Goal: Browse casually

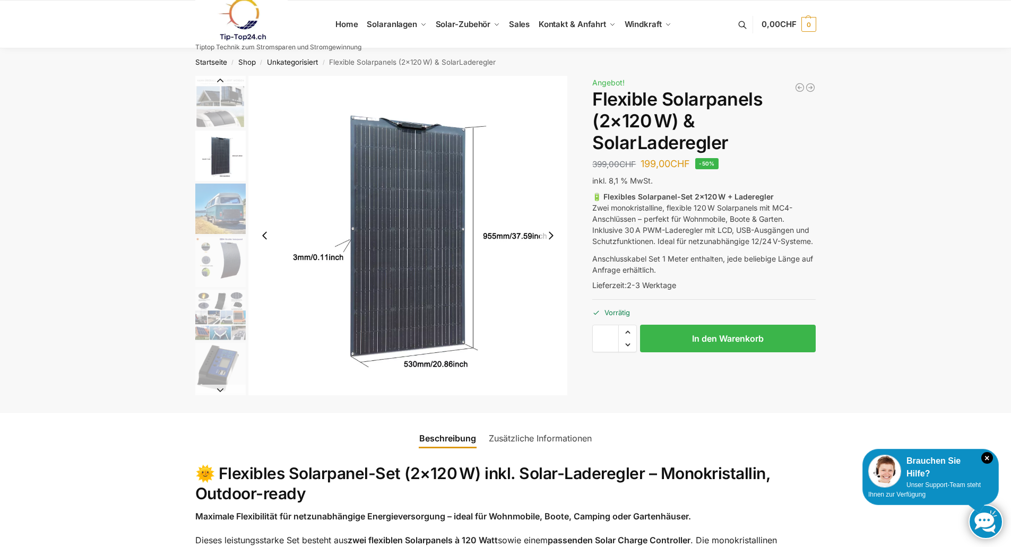
click at [225, 195] on img "3 / 9" at bounding box center [220, 209] width 50 height 50
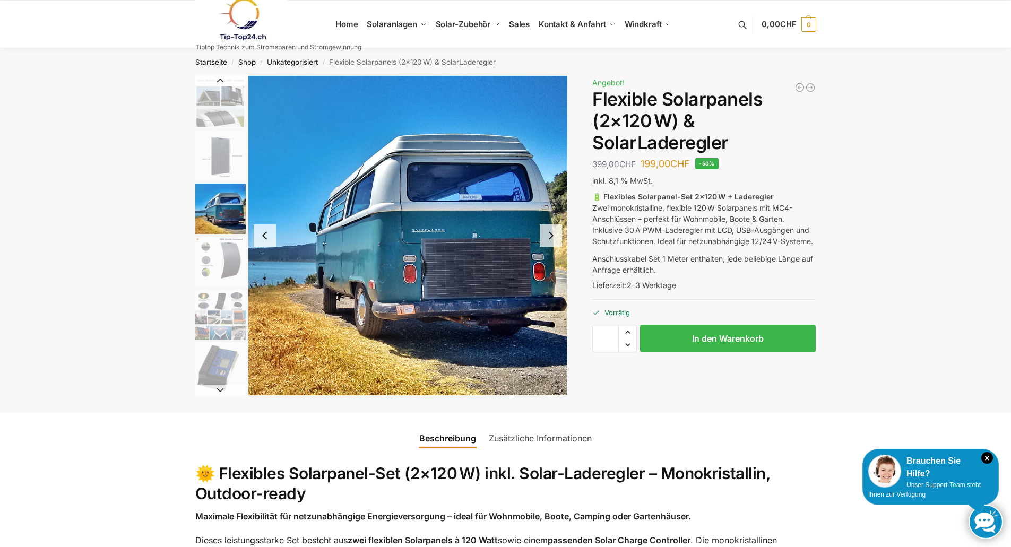
click at [236, 256] on img "4 / 9" at bounding box center [220, 262] width 50 height 50
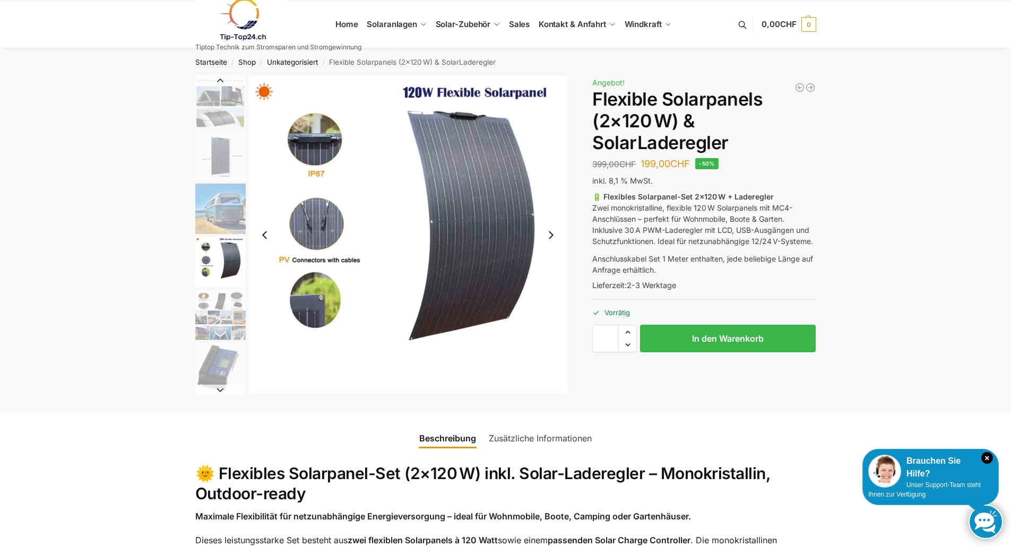
click at [220, 300] on img "5 / 9" at bounding box center [220, 315] width 50 height 50
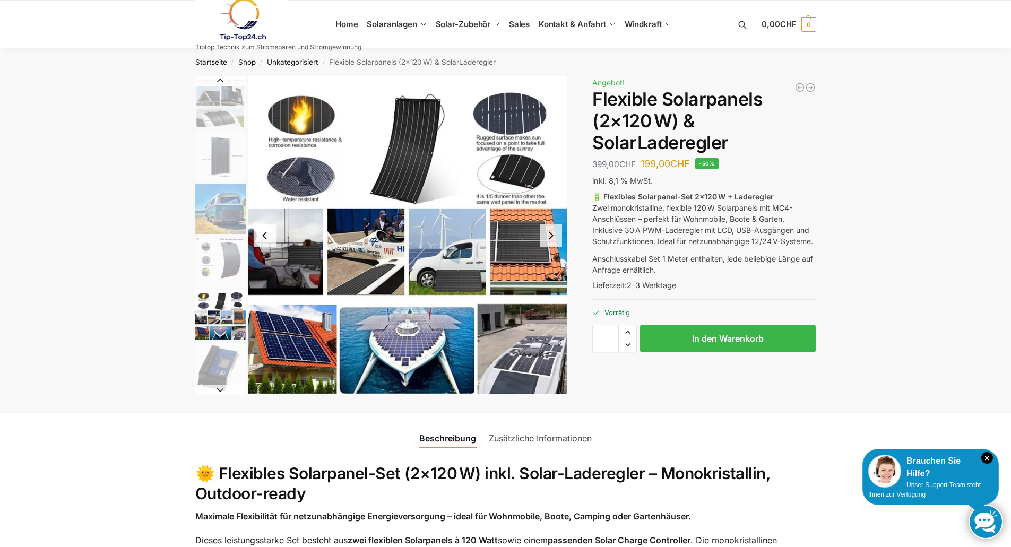
click at [224, 348] on img "6 / 9" at bounding box center [220, 368] width 50 height 50
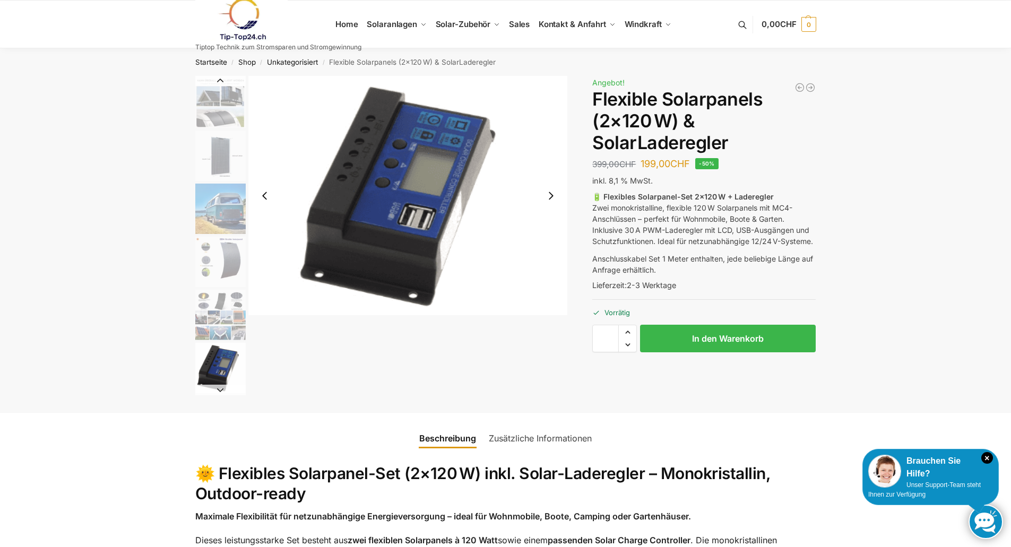
click at [219, 390] on button "Next slide" at bounding box center [220, 390] width 50 height 11
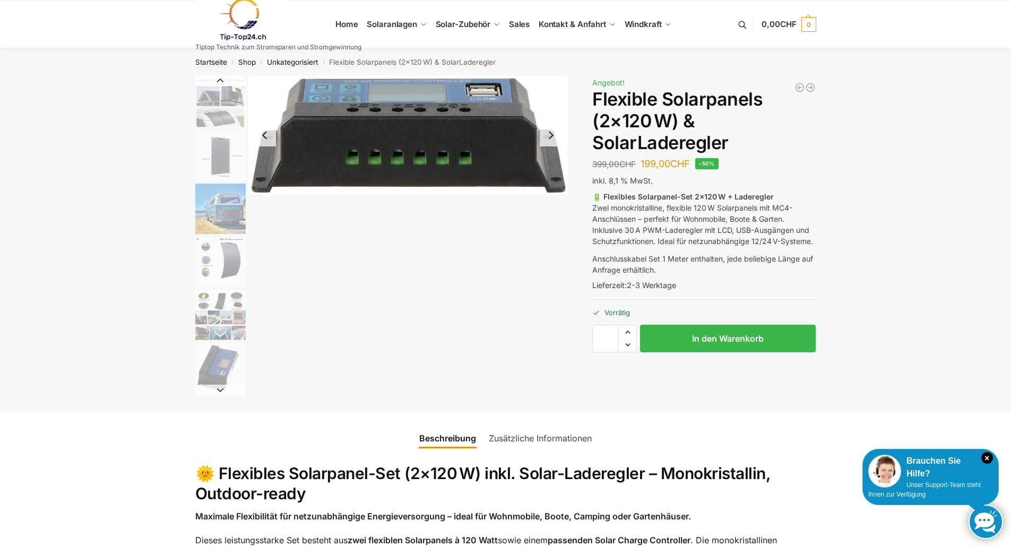
click at [219, 390] on button "Next slide" at bounding box center [220, 390] width 50 height 11
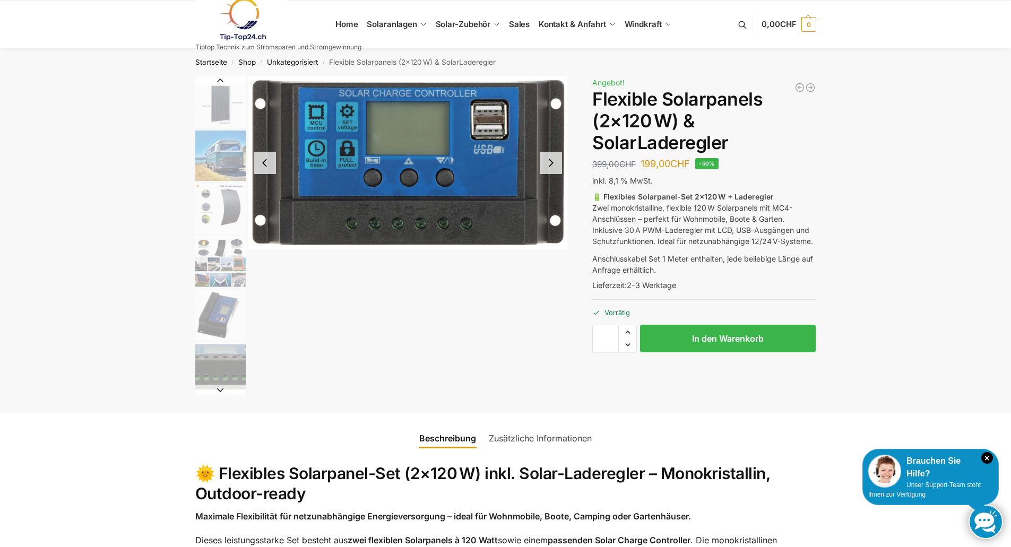
click at [219, 390] on button "Next slide" at bounding box center [220, 390] width 50 height 11
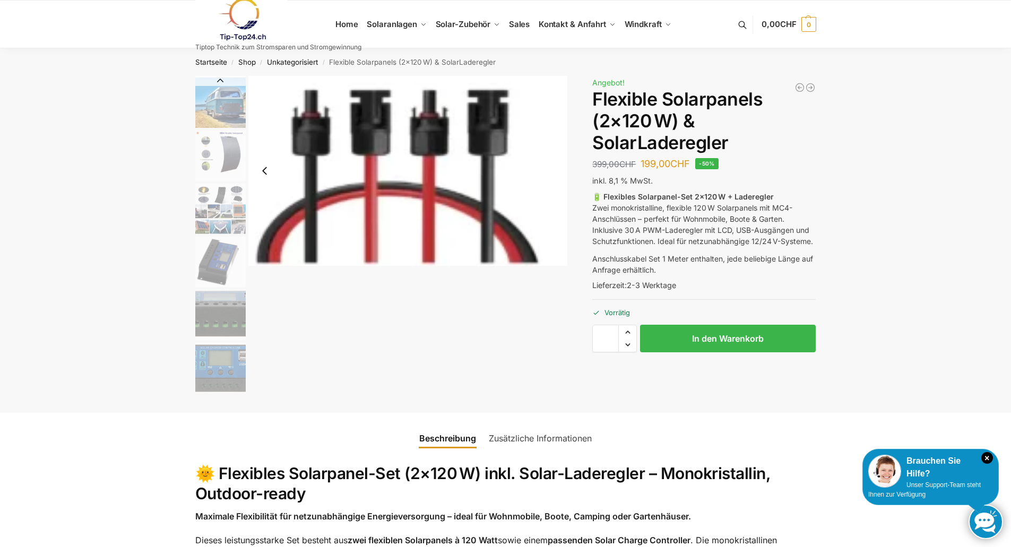
click at [219, 390] on img "8 / 9" at bounding box center [220, 368] width 50 height 50
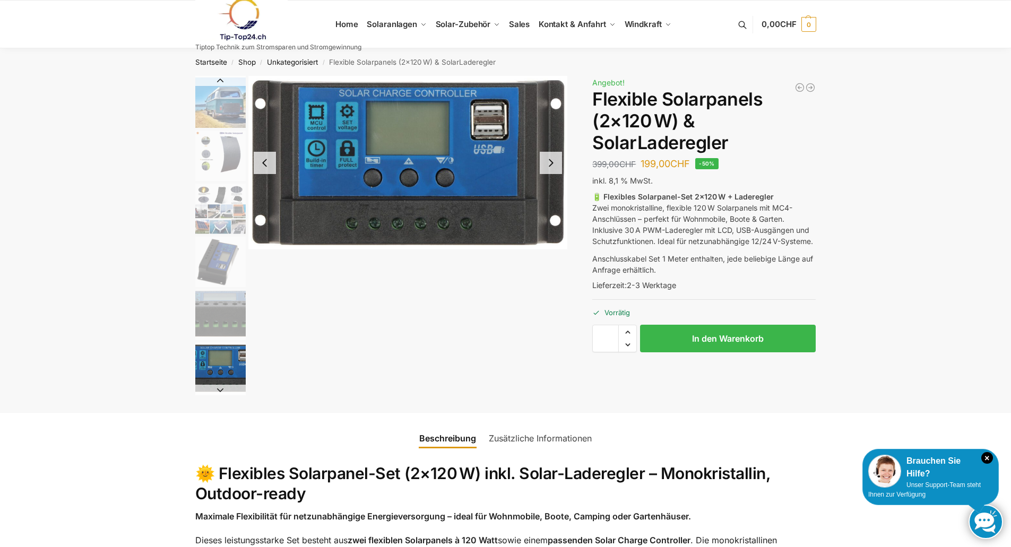
click at [219, 390] on button "Next slide" at bounding box center [220, 390] width 50 height 11
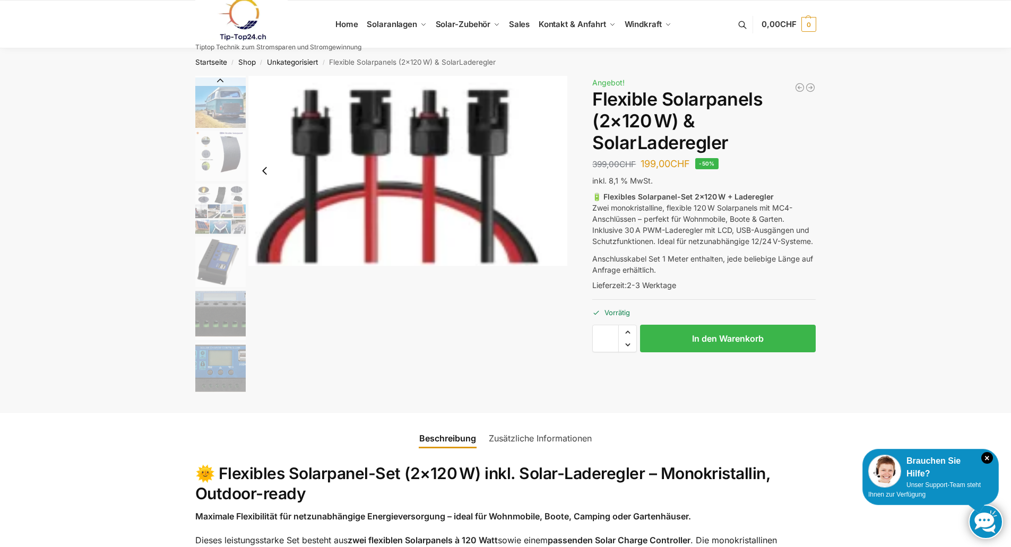
click at [230, 121] on img "3 / 9" at bounding box center [220, 102] width 50 height 50
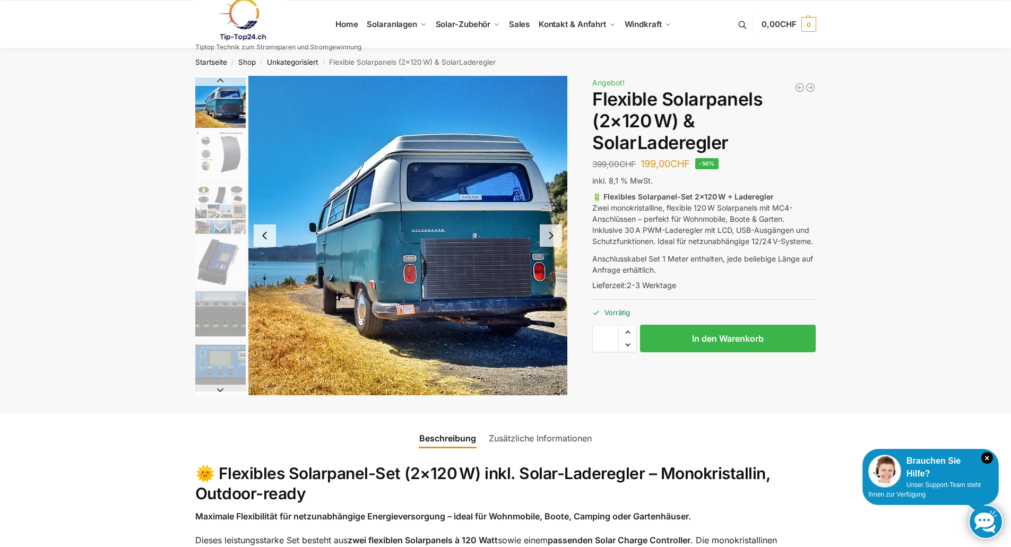
click at [220, 81] on button "Previous slide" at bounding box center [220, 80] width 50 height 11
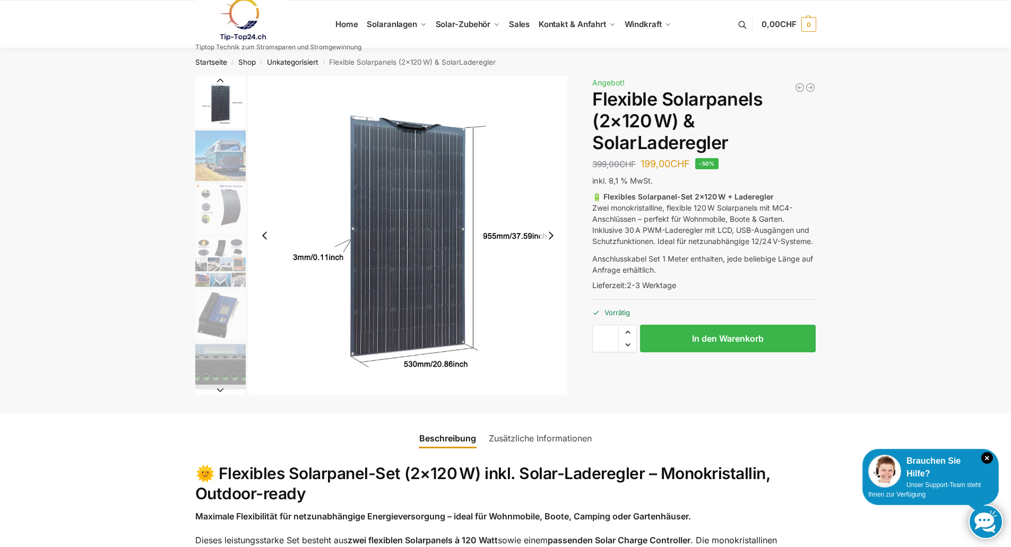
click at [220, 81] on button "Previous slide" at bounding box center [220, 80] width 50 height 11
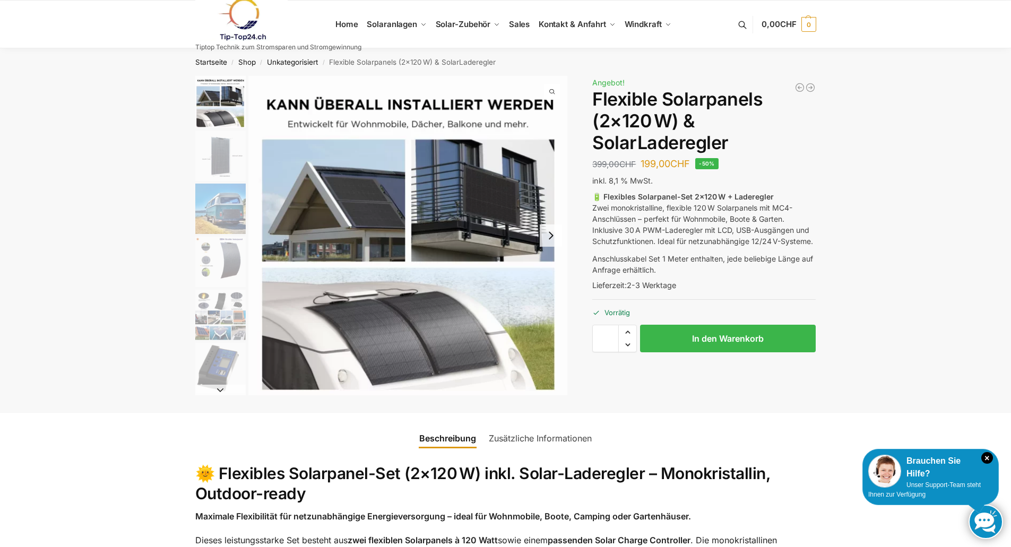
click at [220, 81] on img "1 / 9" at bounding box center [220, 102] width 50 height 52
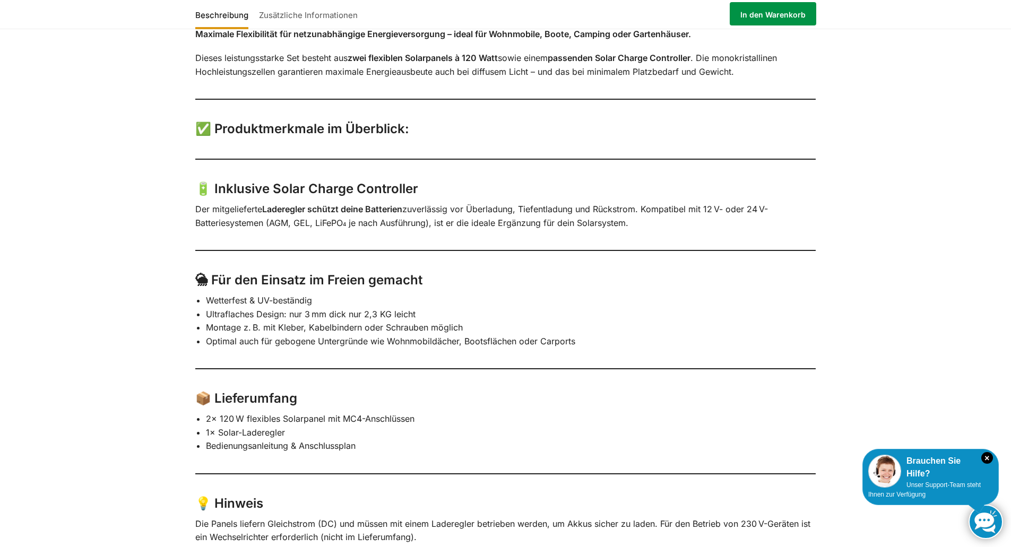
scroll to position [280, 0]
